Goal: Task Accomplishment & Management: Manage account settings

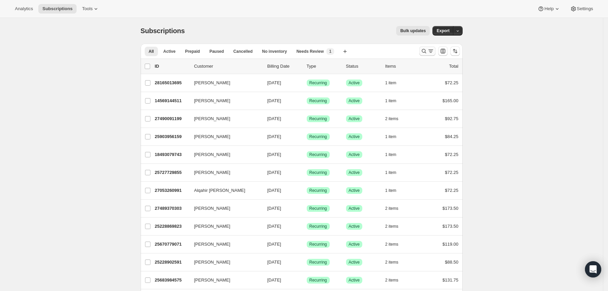
click at [427, 50] on icon "Search and filter results" at bounding box center [423, 51] width 7 height 7
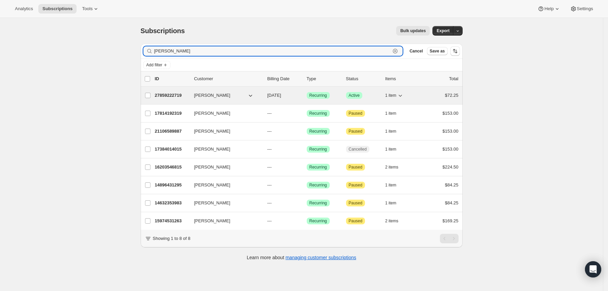
type input "[PERSON_NAME]"
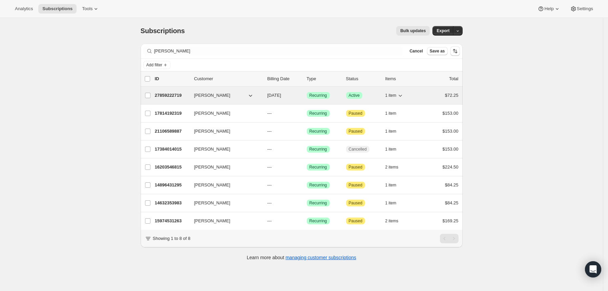
click at [177, 93] on p "27859222719" at bounding box center [172, 95] width 34 height 7
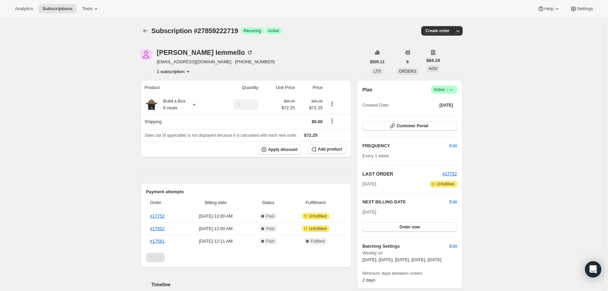
click at [358, 55] on div "[PERSON_NAME] [EMAIL_ADDRESS][DOMAIN_NAME] · [PHONE_NUMBER] 1 subscription" at bounding box center [253, 62] width 225 height 26
click at [403, 124] on span "Customer Portal" at bounding box center [412, 125] width 32 height 5
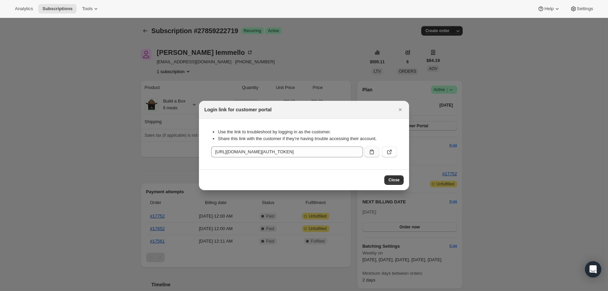
click at [371, 150] on icon ":rcb:" at bounding box center [371, 152] width 7 height 7
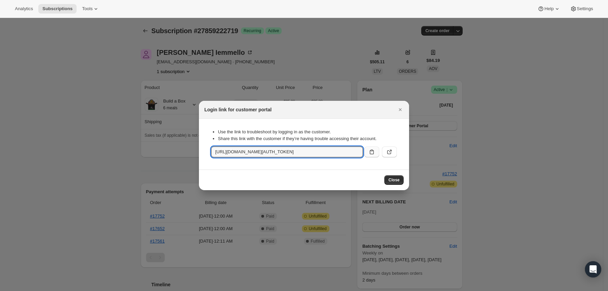
click at [152, 33] on div at bounding box center [304, 145] width 608 height 291
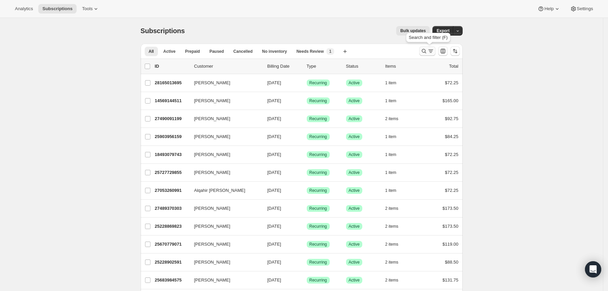
click at [425, 51] on icon "Search and filter results" at bounding box center [423, 51] width 7 height 7
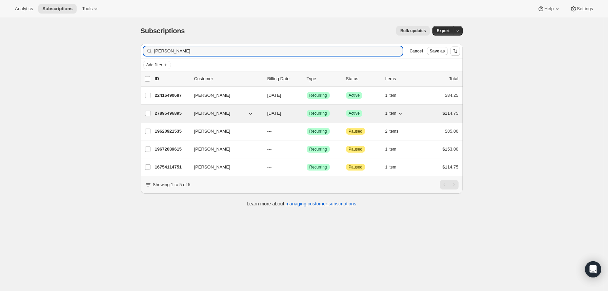
type input "michael"
click at [178, 113] on p "27895496895" at bounding box center [172, 113] width 34 height 7
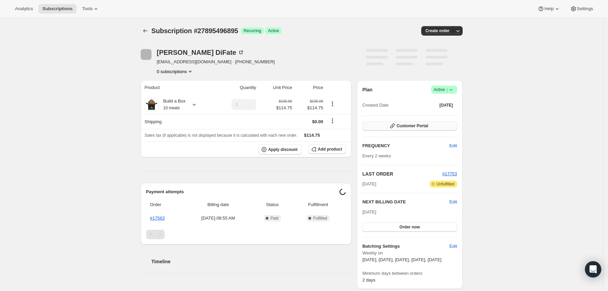
click at [409, 126] on span "Customer Portal" at bounding box center [412, 125] width 32 height 5
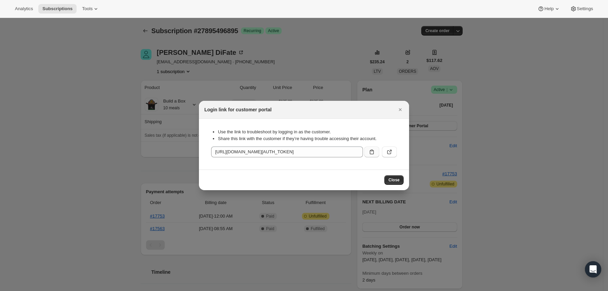
click at [373, 152] on icon ":rcb:" at bounding box center [372, 152] width 4 height 5
click at [396, 179] on span "Close" at bounding box center [393, 180] width 11 height 5
